Goal: Task Accomplishment & Management: Manage account settings

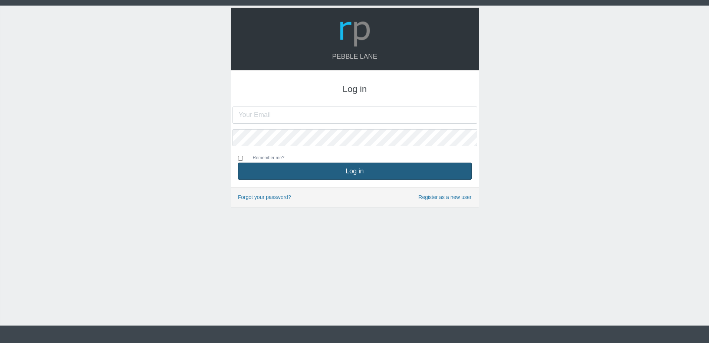
type input "[EMAIL_ADDRESS][DOMAIN_NAME]"
click at [344, 175] on button "Log in" at bounding box center [355, 170] width 234 height 17
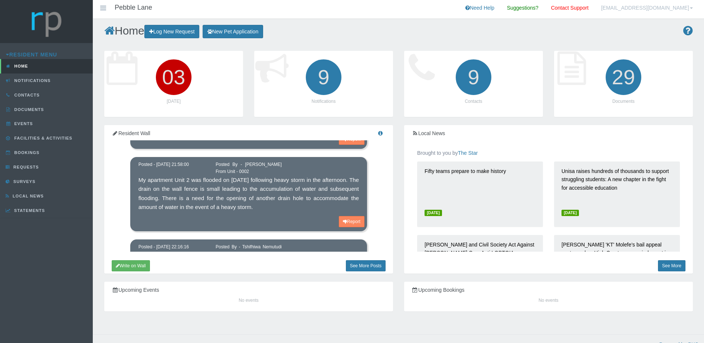
scroll to position [98, 0]
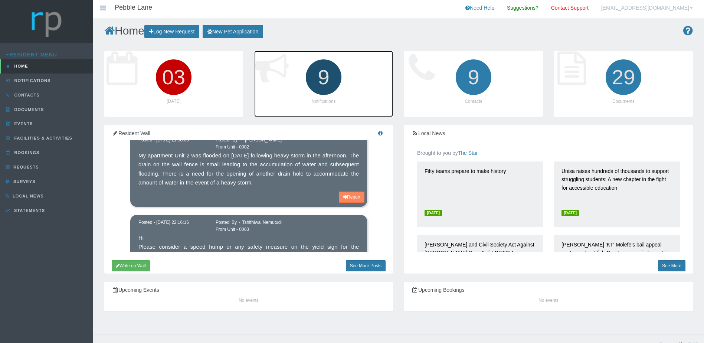
click at [315, 88] on icon "9" at bounding box center [324, 77] width 42 height 42
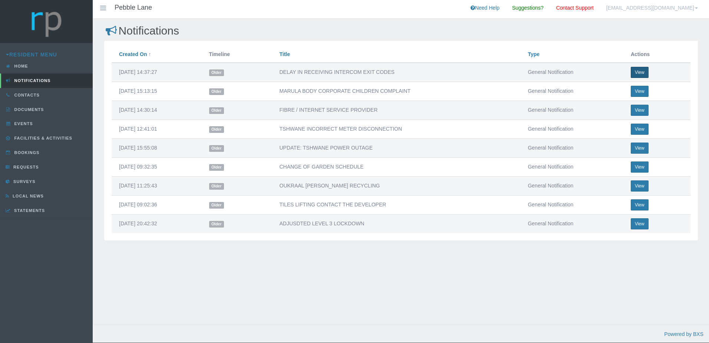
click at [639, 74] on button "View" at bounding box center [640, 72] width 18 height 11
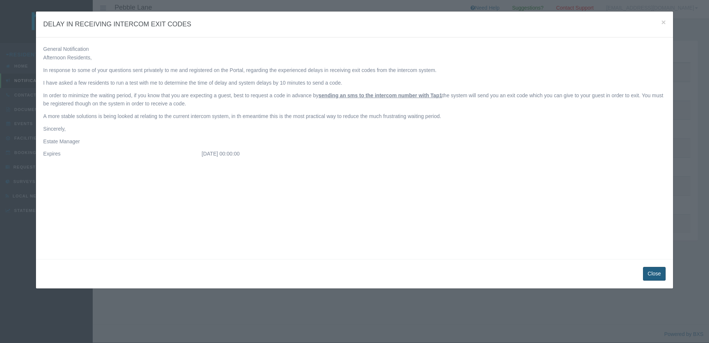
click at [659, 270] on button "Close" at bounding box center [654, 274] width 23 height 14
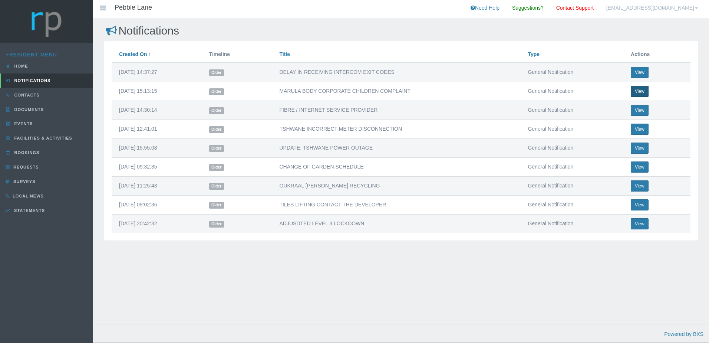
click at [644, 93] on button "View" at bounding box center [640, 91] width 18 height 11
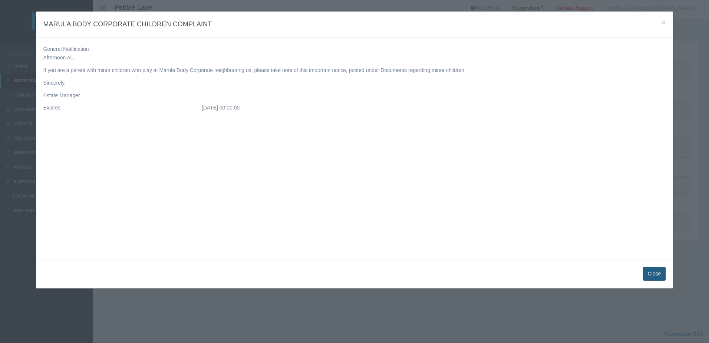
click at [655, 274] on button "Close" at bounding box center [654, 274] width 23 height 14
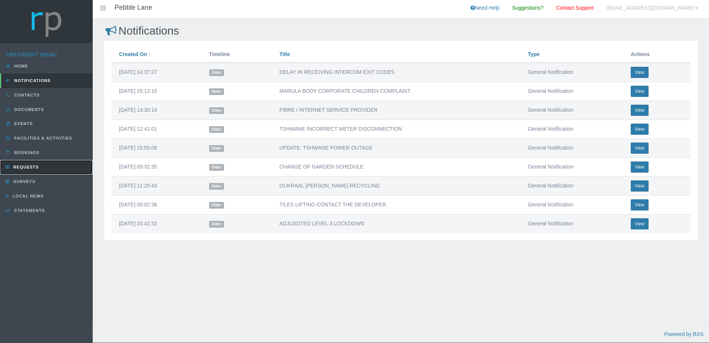
click at [36, 164] on link "Requests" at bounding box center [46, 167] width 93 height 14
